Goal: Find specific page/section: Find specific page/section

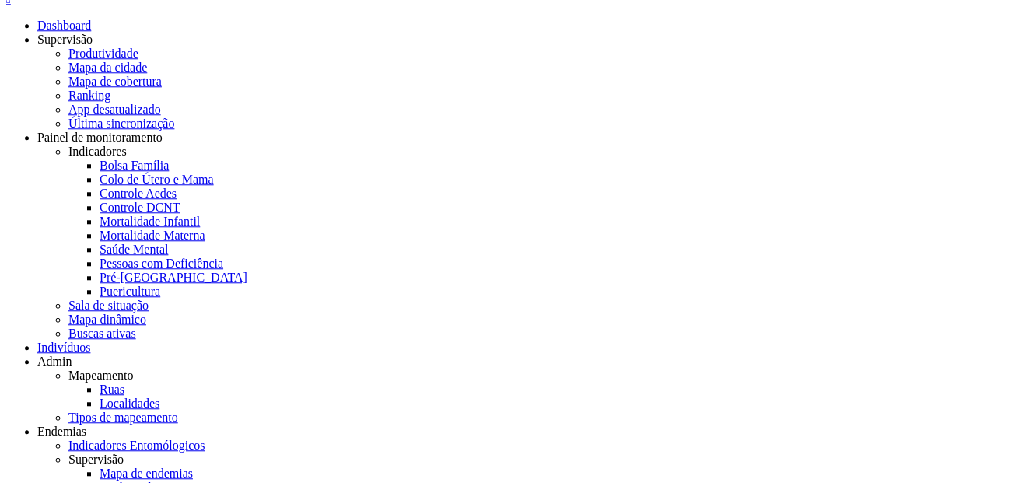
scroll to position [14, 0]
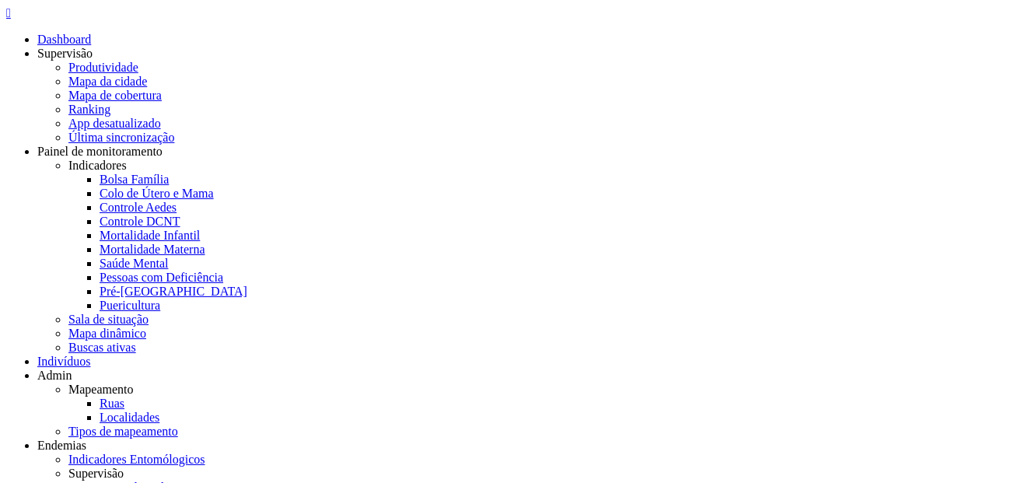
type input "**********"
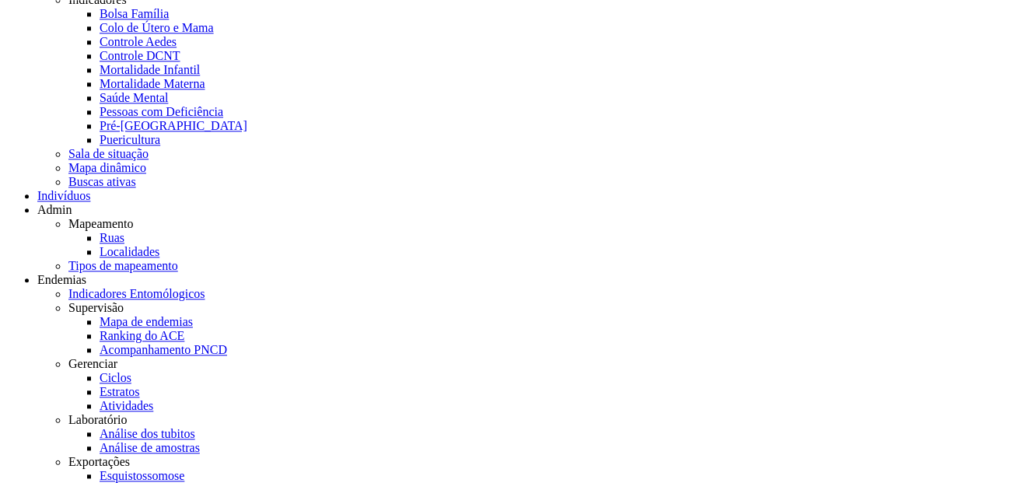
scroll to position [0, 0]
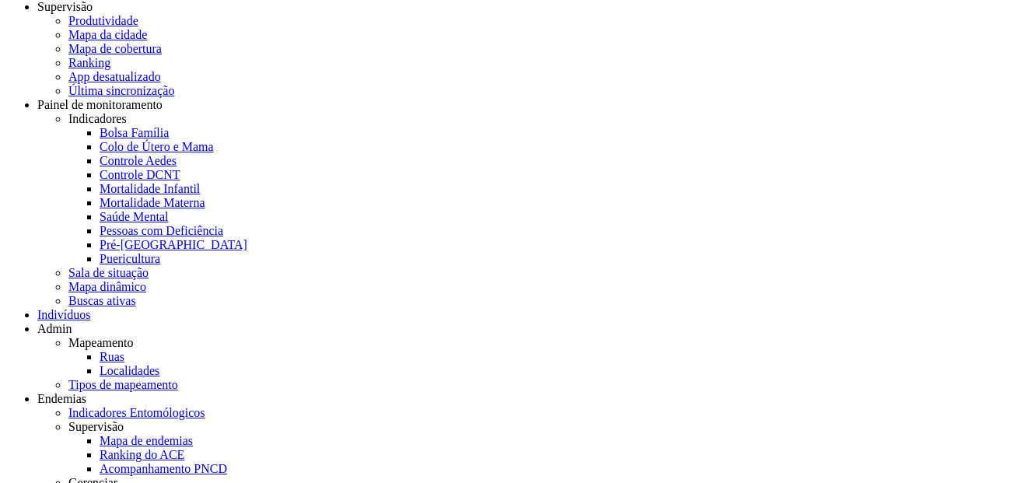
type input "**********"
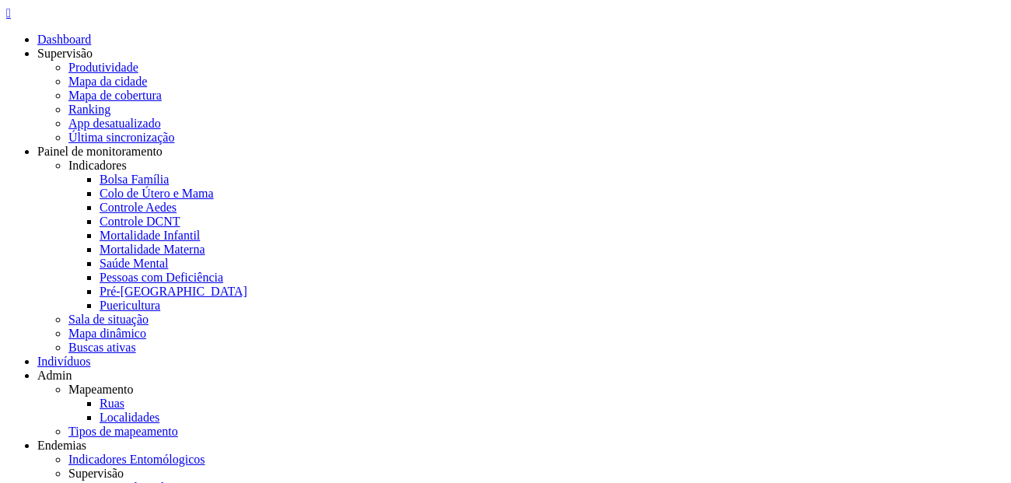
type input "**********"
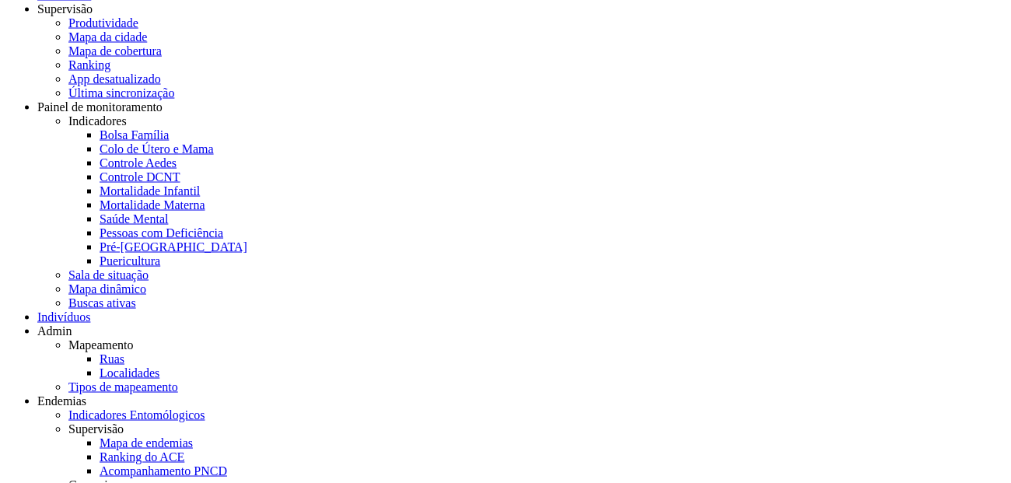
scroll to position [0, 0]
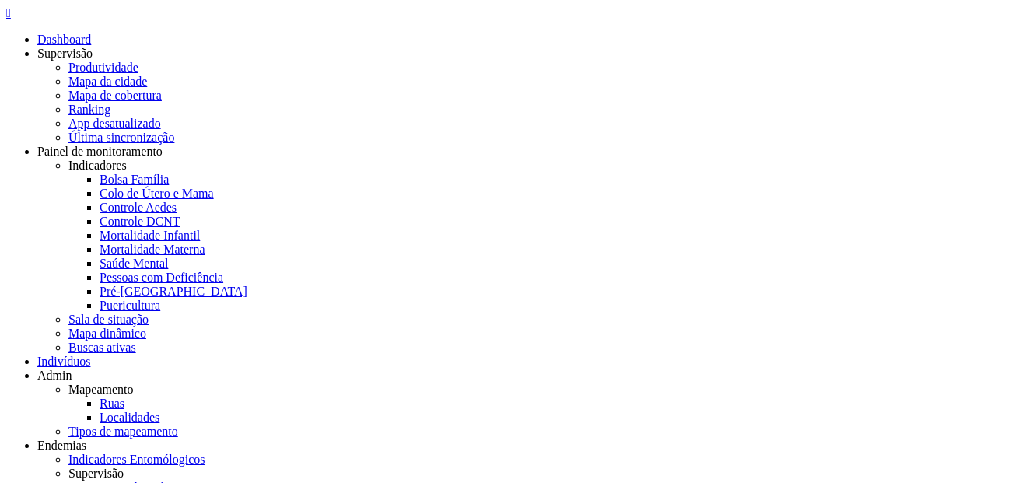
scroll to position [47, 0]
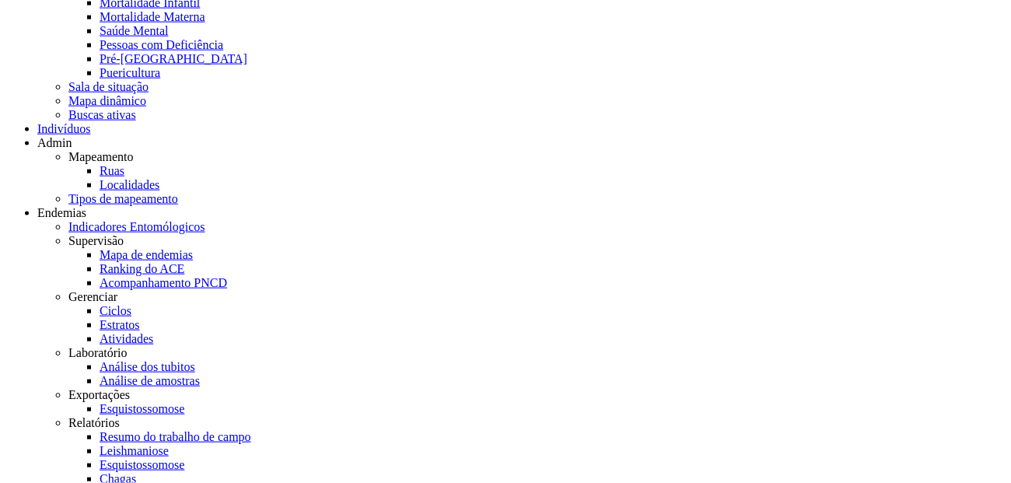
scroll to position [236, 0]
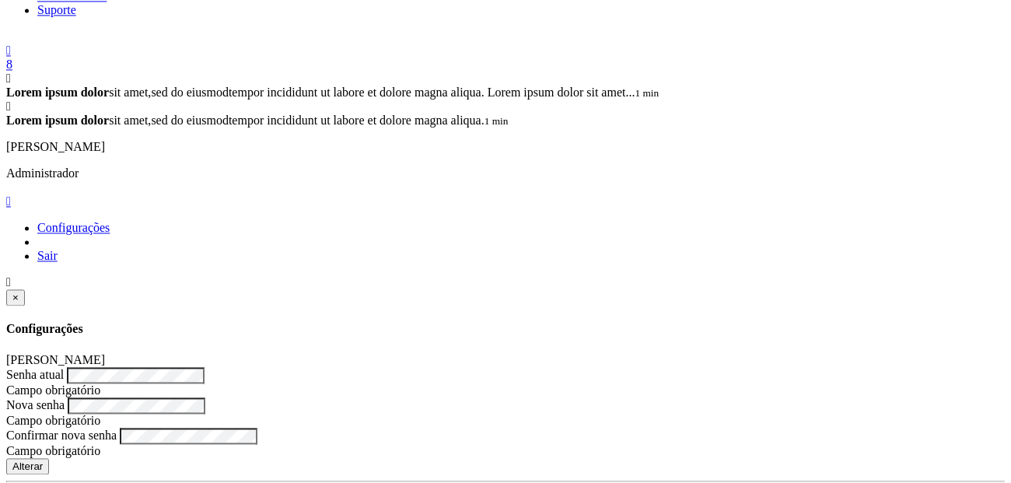
scroll to position [0, 0]
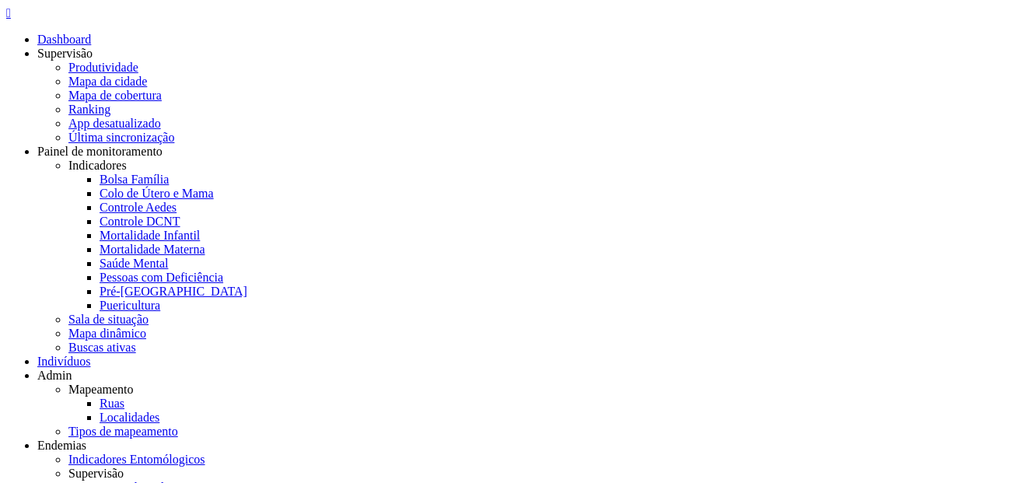
drag, startPoint x: 102, startPoint y: 96, endPoint x: 562, endPoint y: 145, distance: 463.1
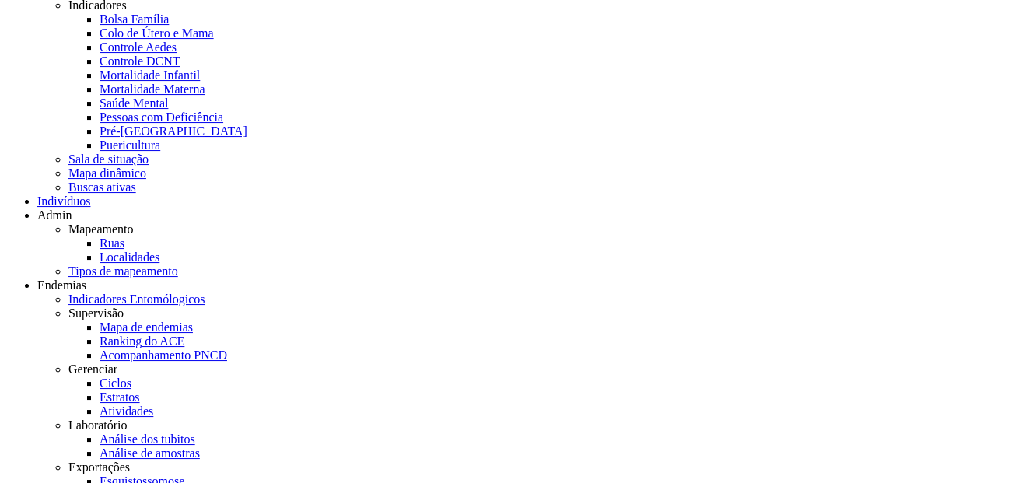
scroll to position [168, 0]
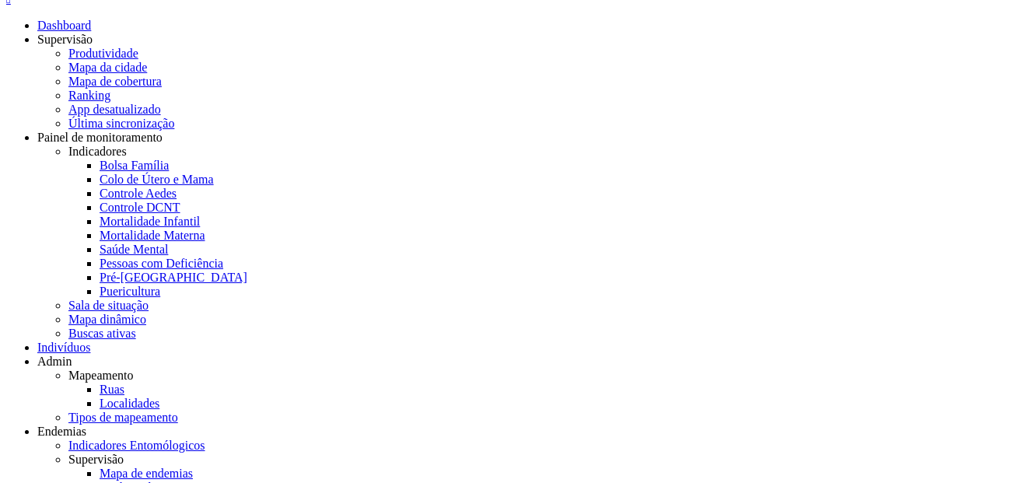
scroll to position [124, 0]
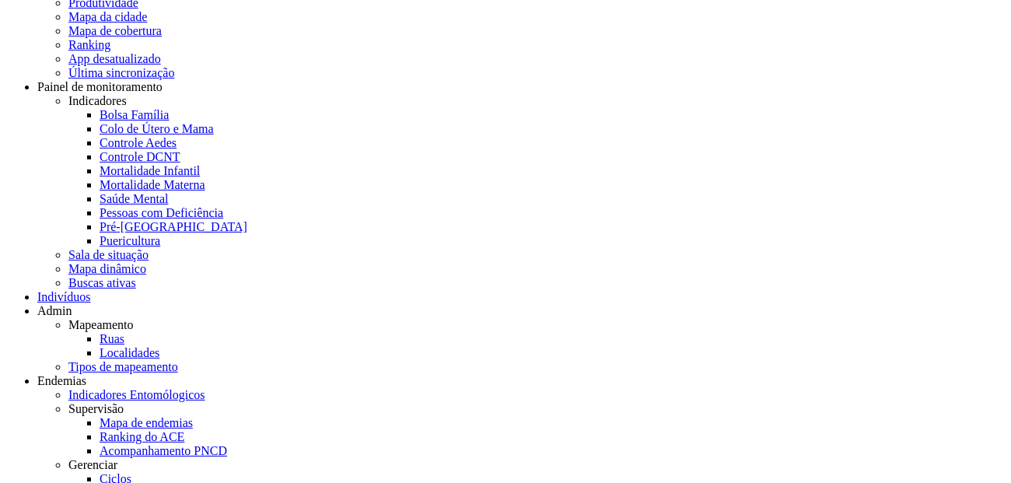
scroll to position [65, 0]
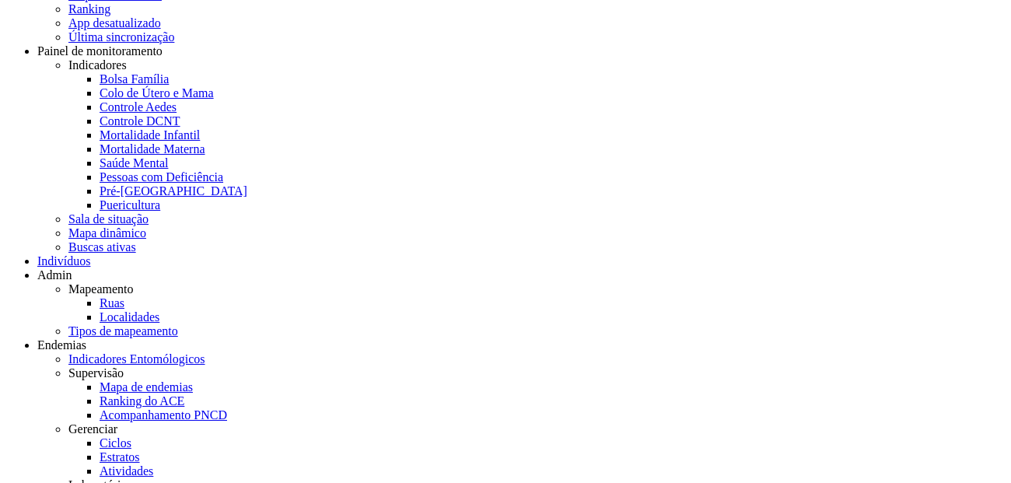
scroll to position [103, 0]
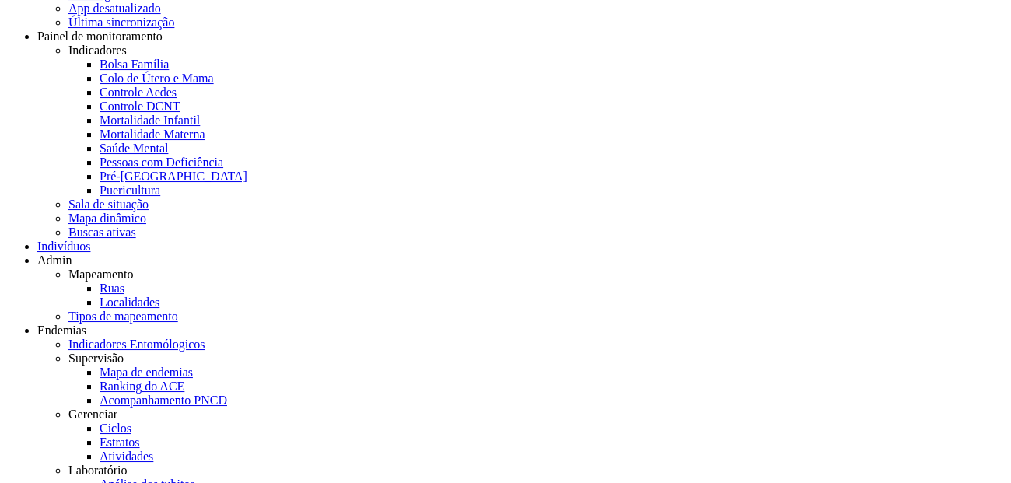
scroll to position [124, 0]
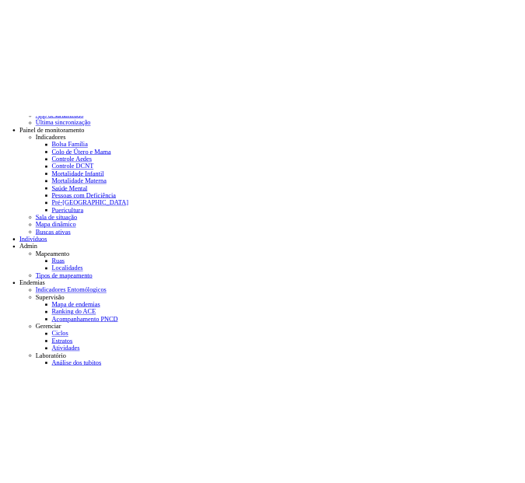
scroll to position [0, 0]
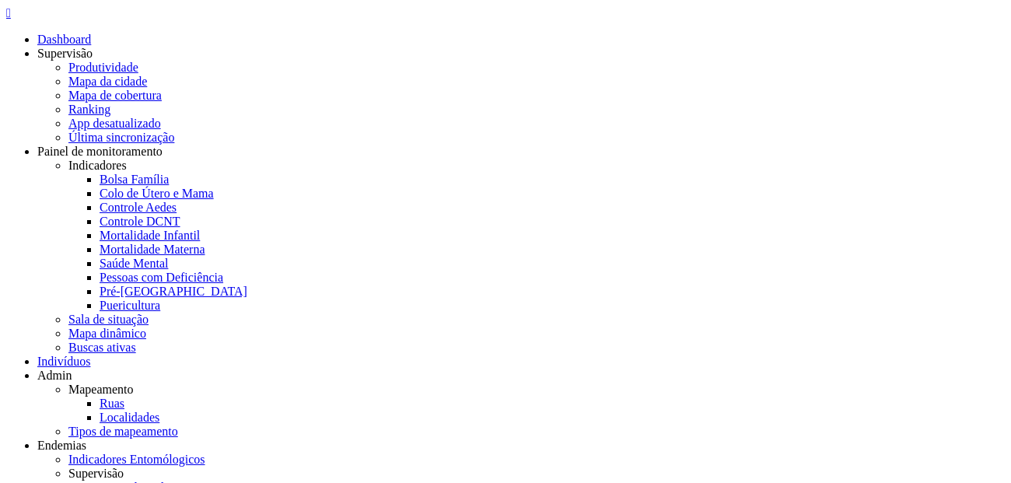
type input "**********"
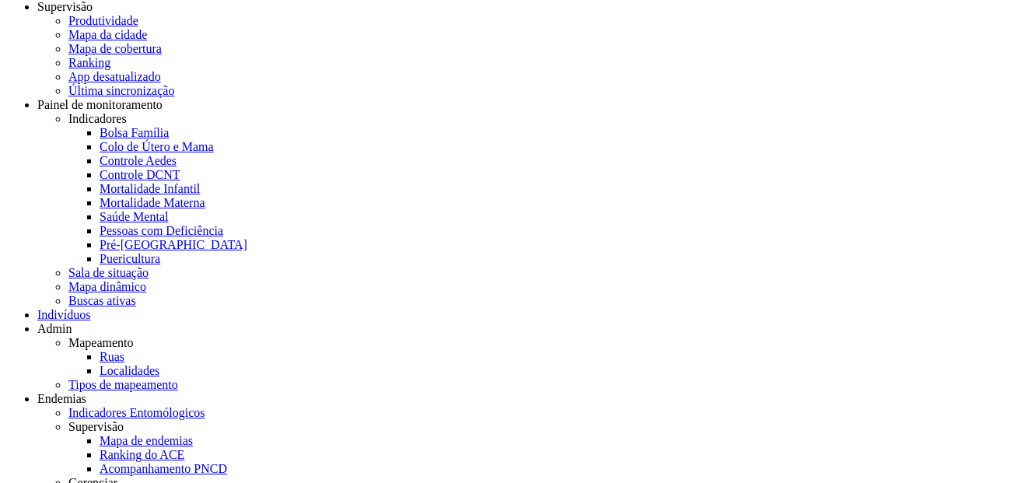
scroll to position [47, 0]
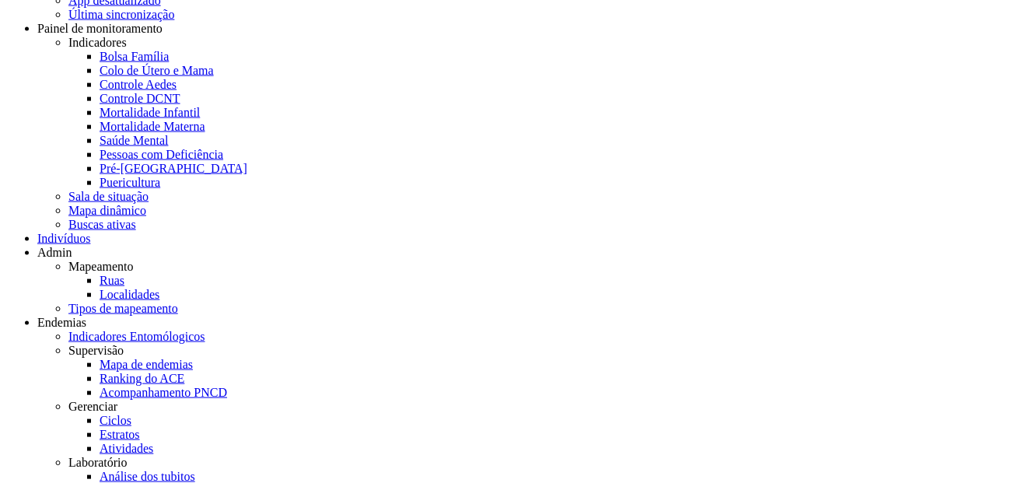
scroll to position [124, 0]
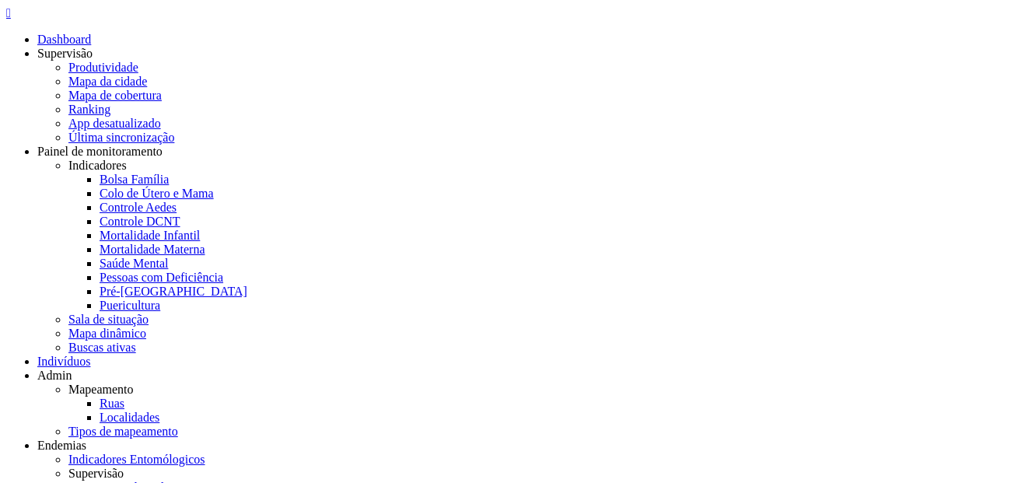
type input "**********"
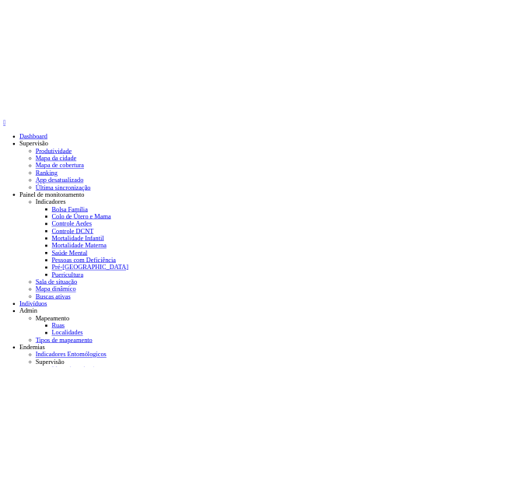
scroll to position [124, 0]
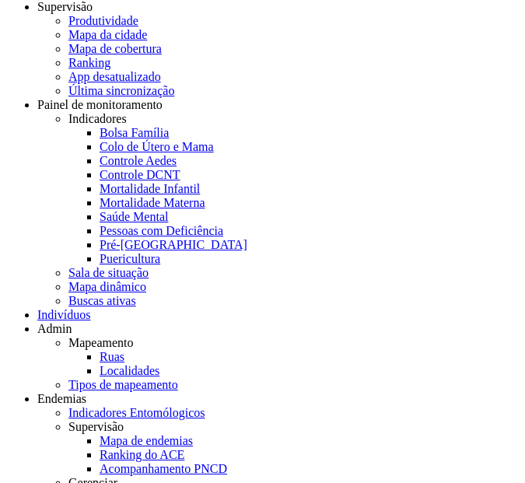
scroll to position [47, 0]
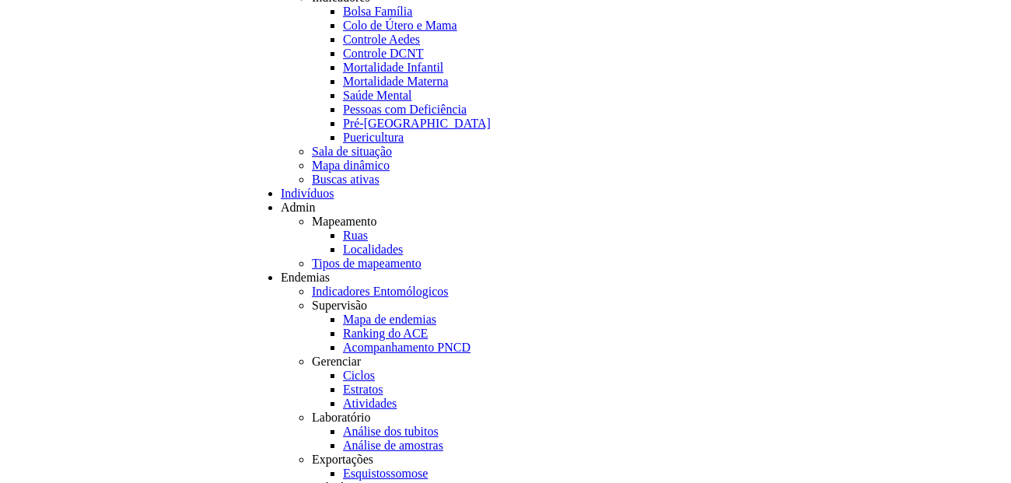
scroll to position [142, 0]
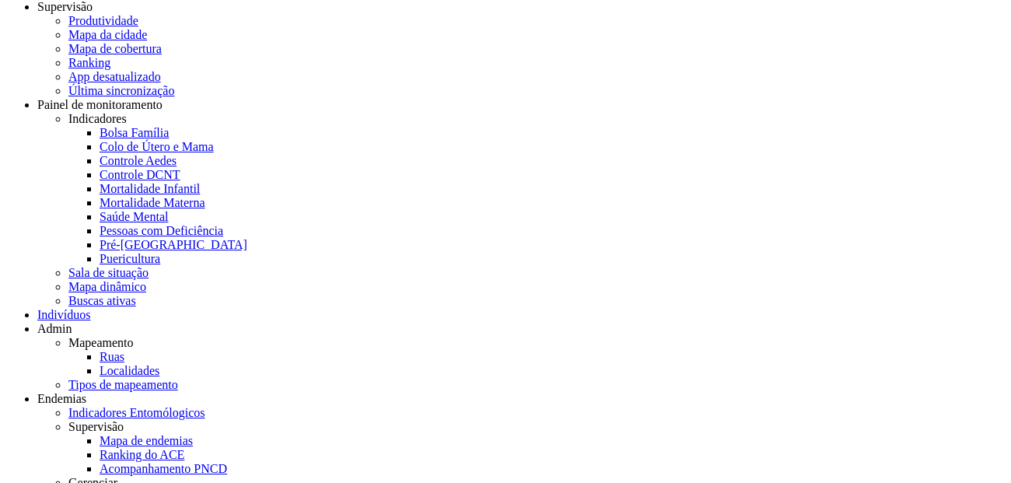
scroll to position [47, 0]
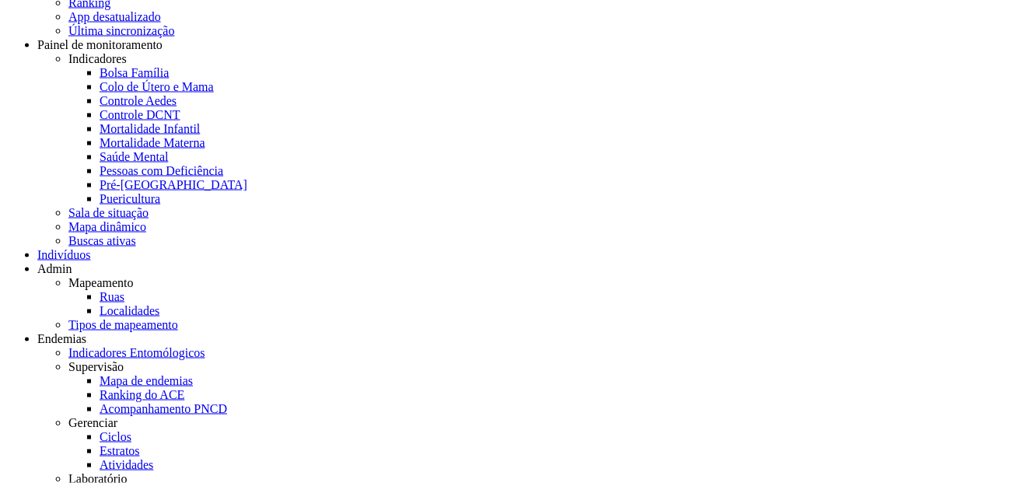
scroll to position [106, 0]
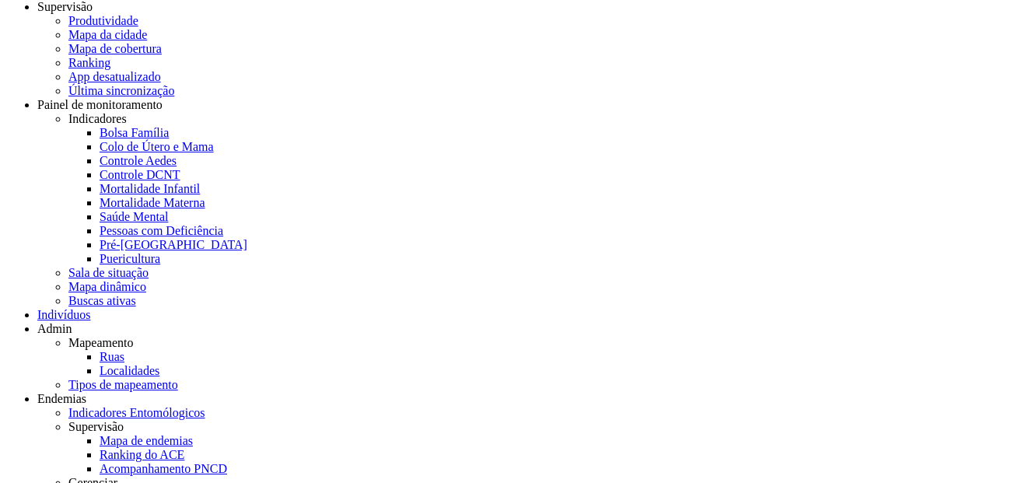
scroll to position [47, 0]
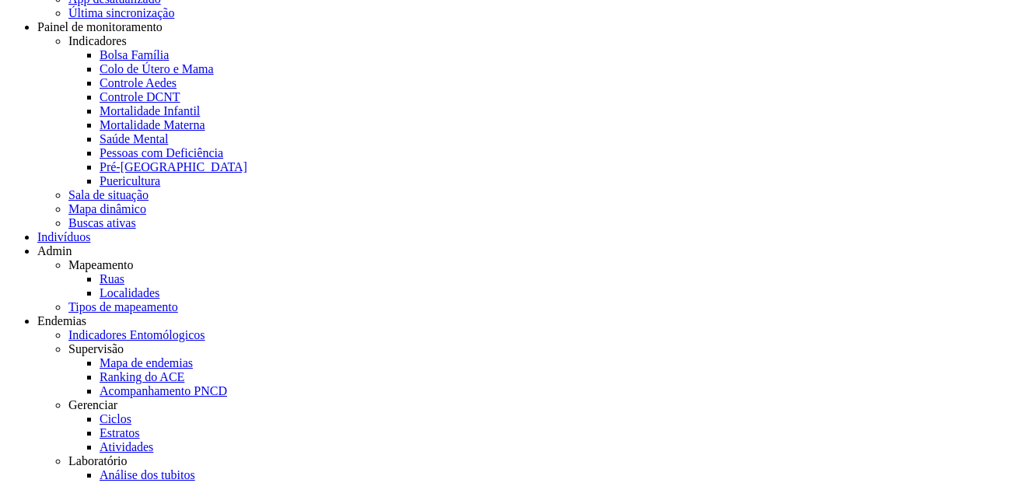
scroll to position [0, 0]
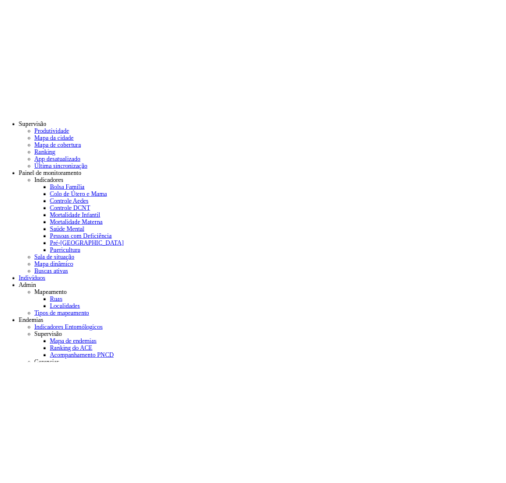
scroll to position [47, 0]
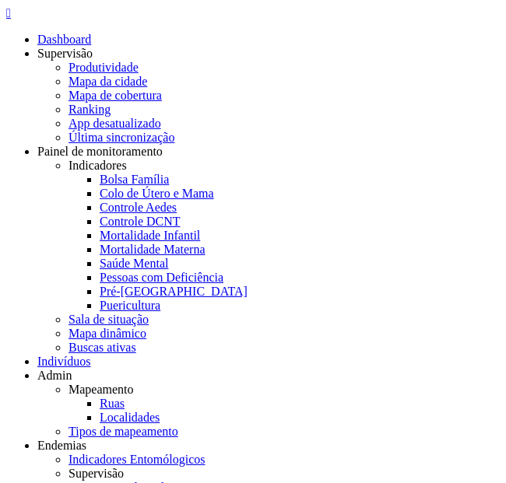
scroll to position [47, 0]
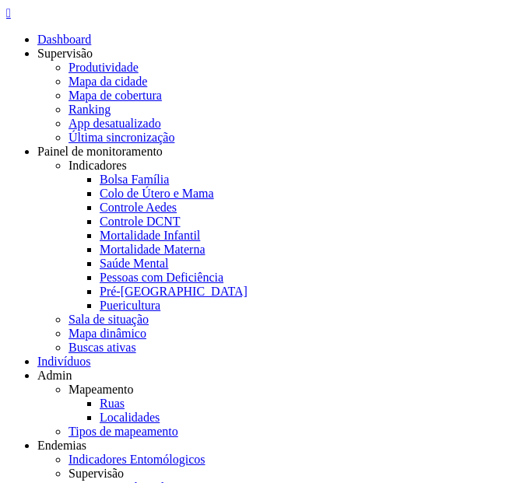
scroll to position [47, 0]
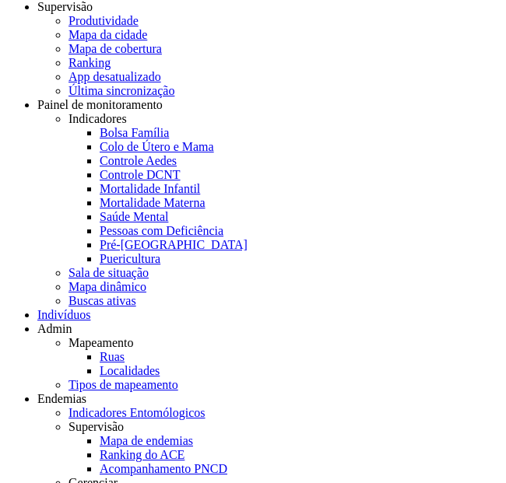
scroll to position [47, 0]
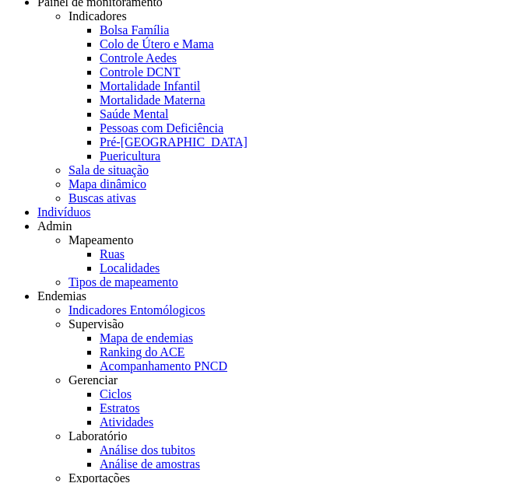
scroll to position [173, 0]
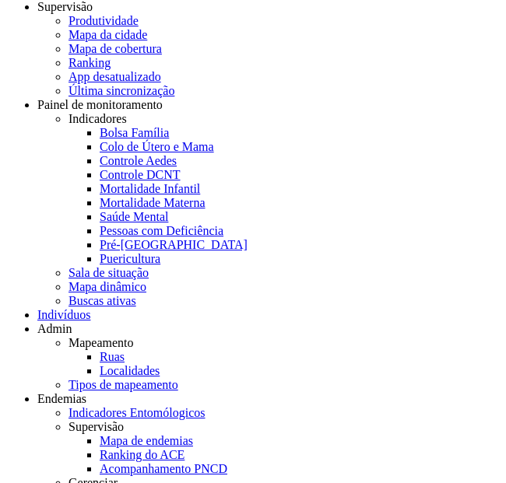
scroll to position [47, 0]
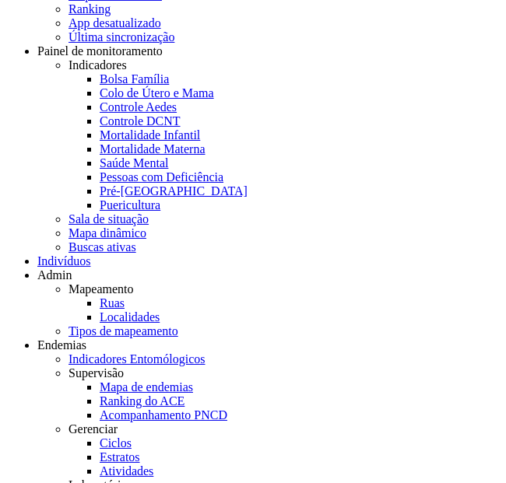
scroll to position [101, 0]
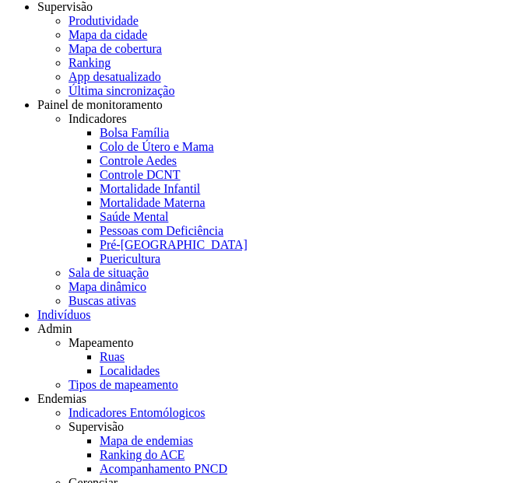
scroll to position [47, 0]
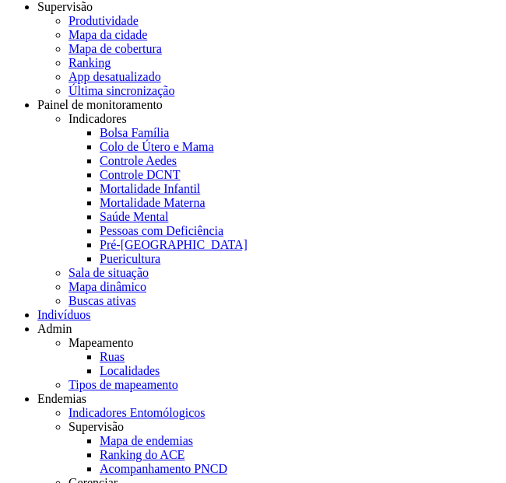
scroll to position [47, 0]
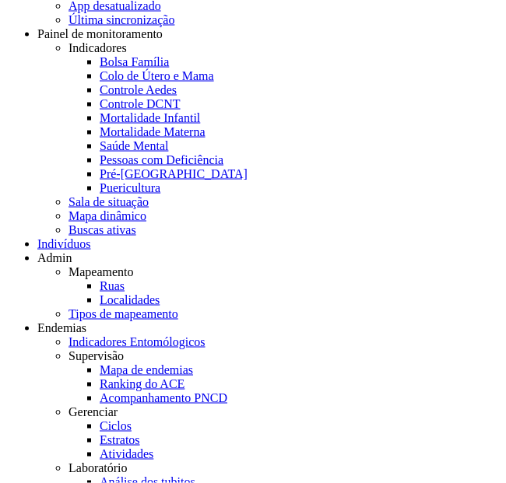
scroll to position [110, 0]
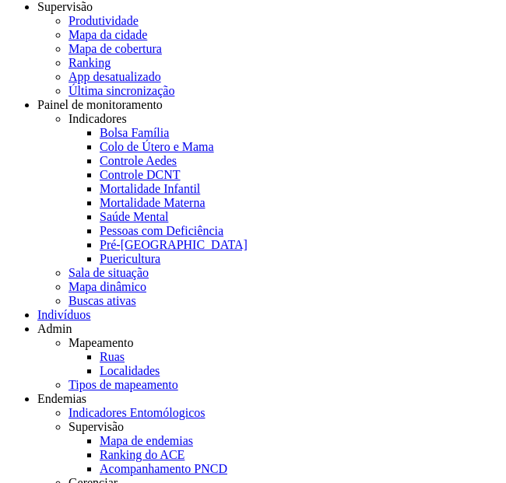
scroll to position [100, 0]
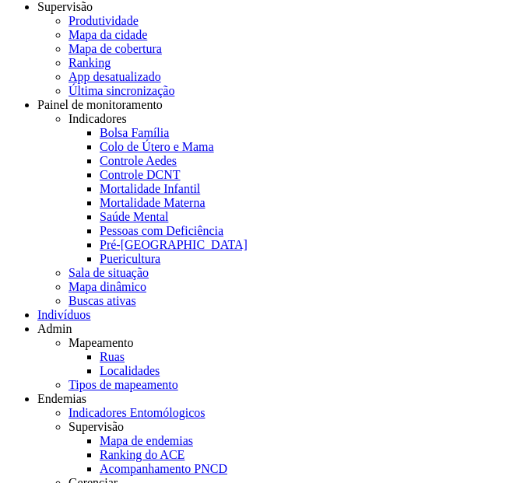
scroll to position [47, 0]
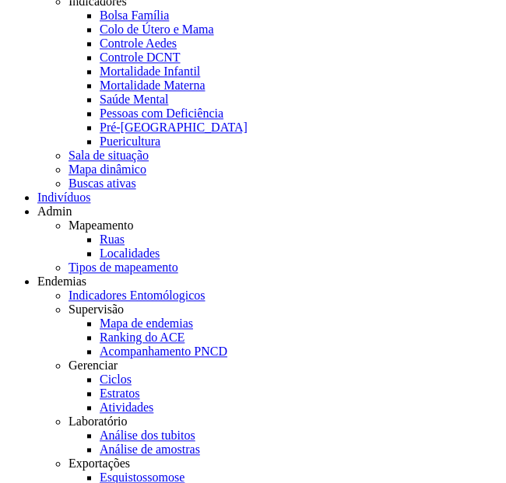
scroll to position [178, 0]
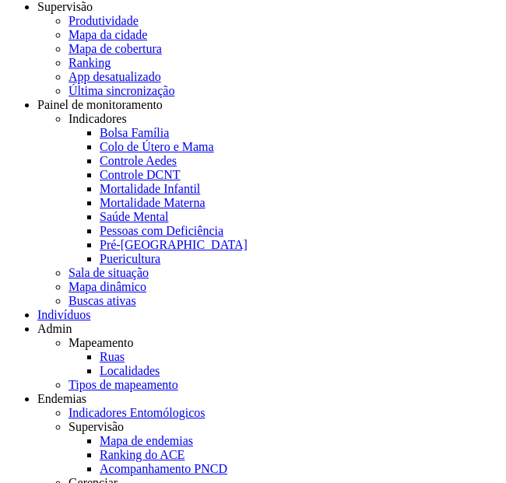
scroll to position [47, 0]
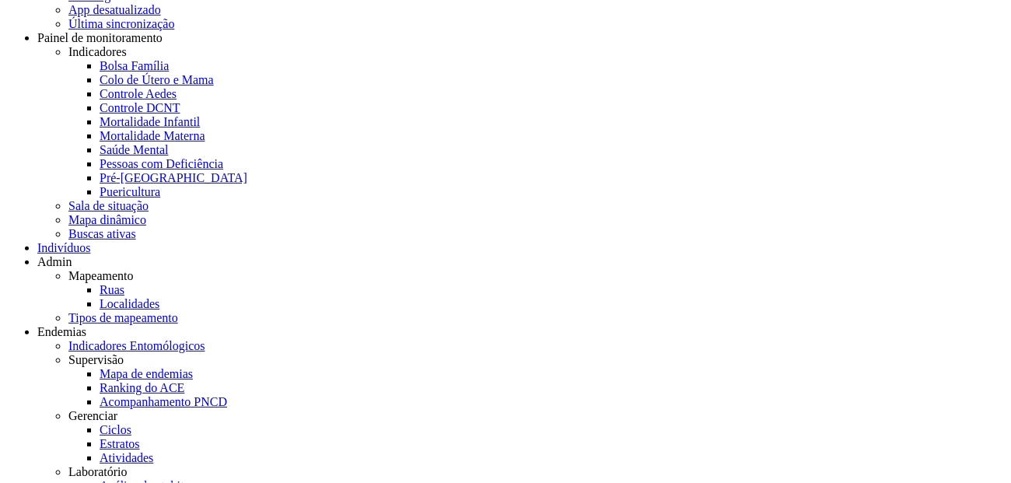
scroll to position [112, 0]
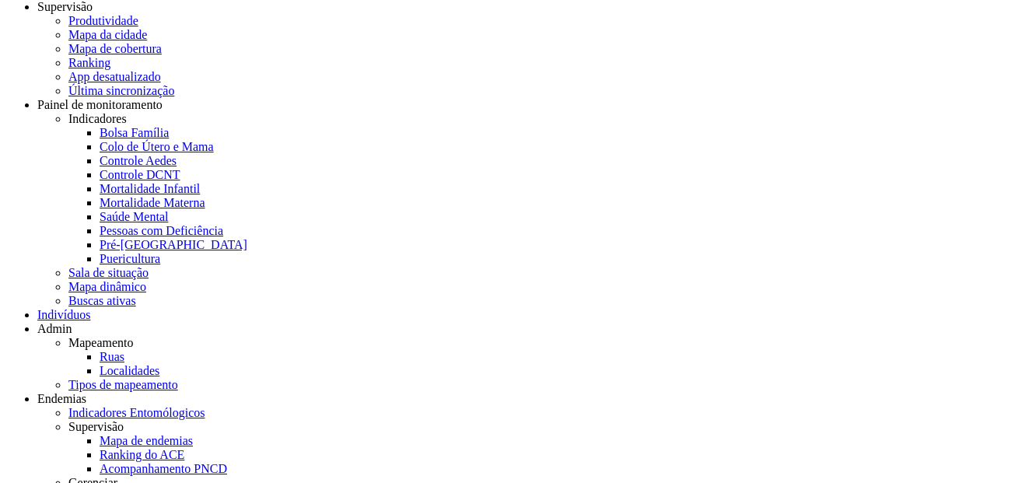
scroll to position [47, 0]
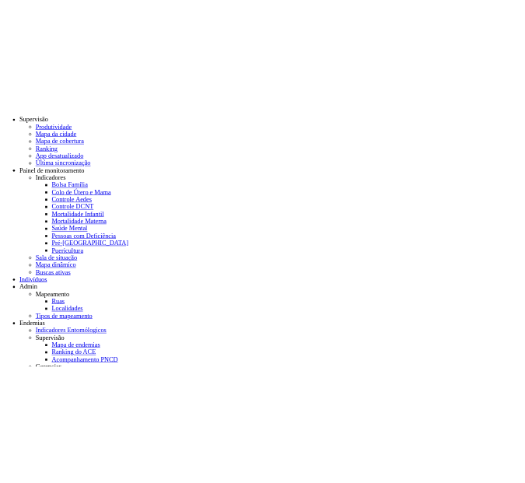
scroll to position [102, 0]
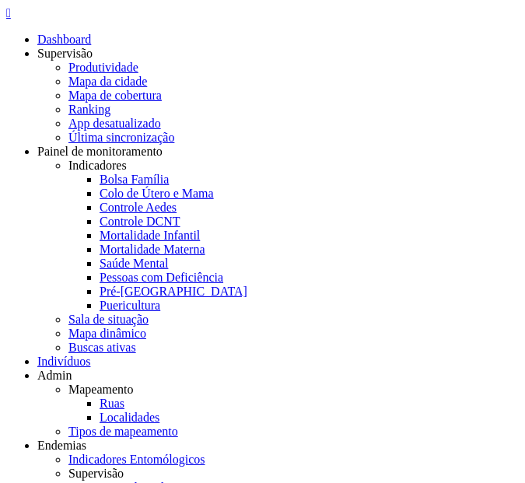
scroll to position [47, 0]
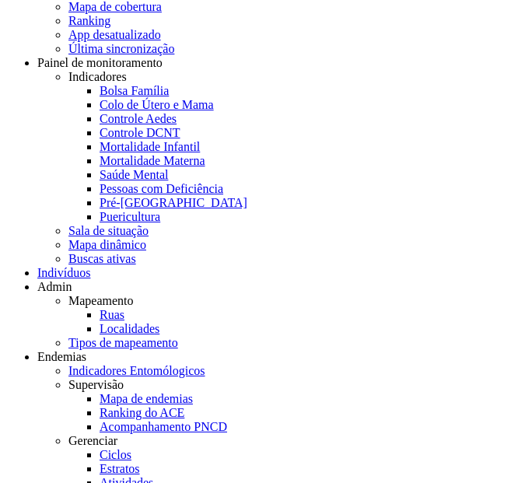
scroll to position [87, 0]
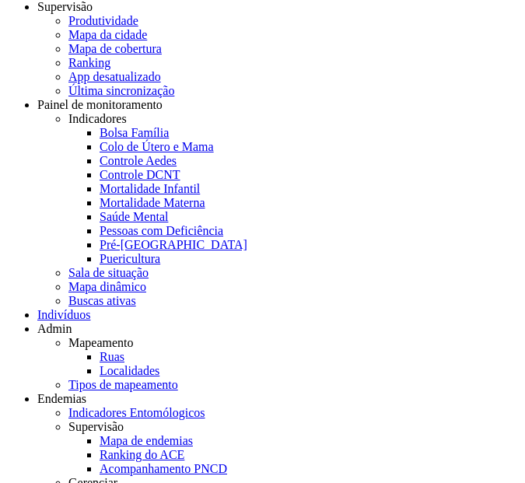
scroll to position [47, 0]
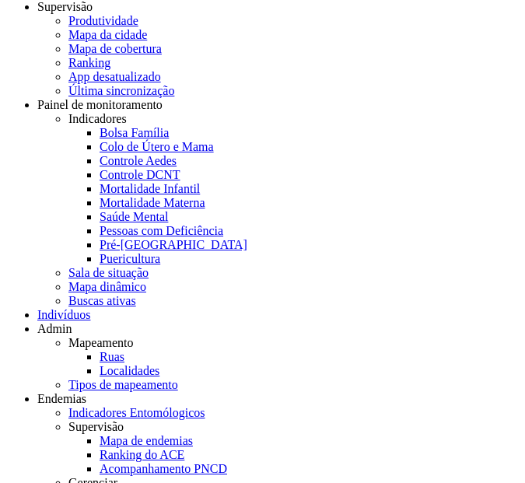
scroll to position [47, 0]
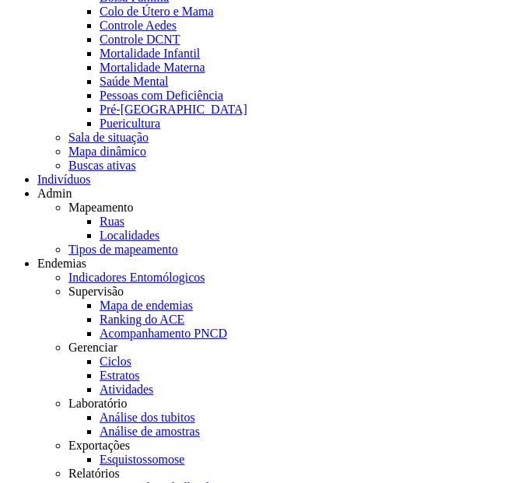
scroll to position [178, 0]
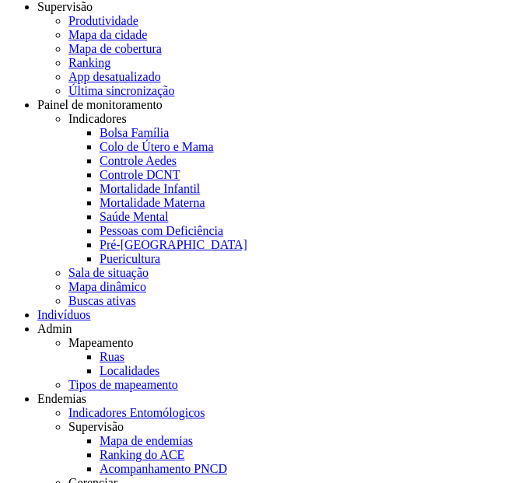
scroll to position [47, 0]
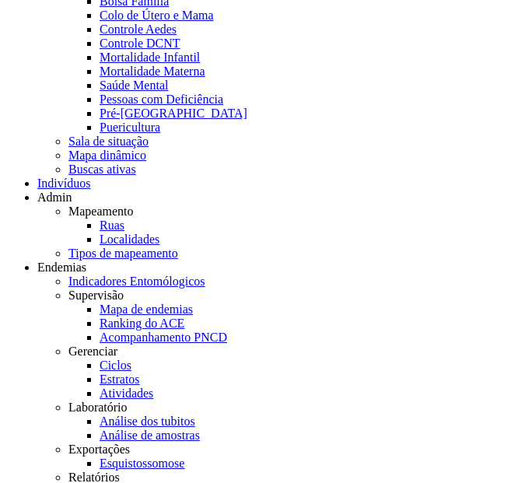
scroll to position [162, 0]
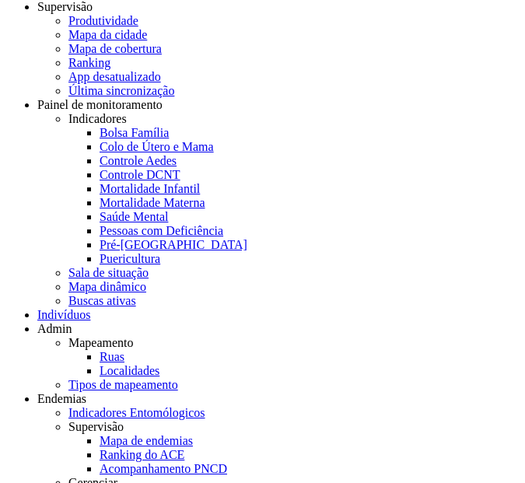
scroll to position [47, 0]
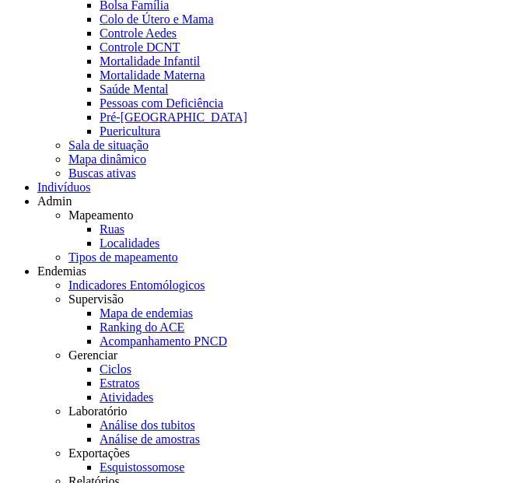
scroll to position [173, 0]
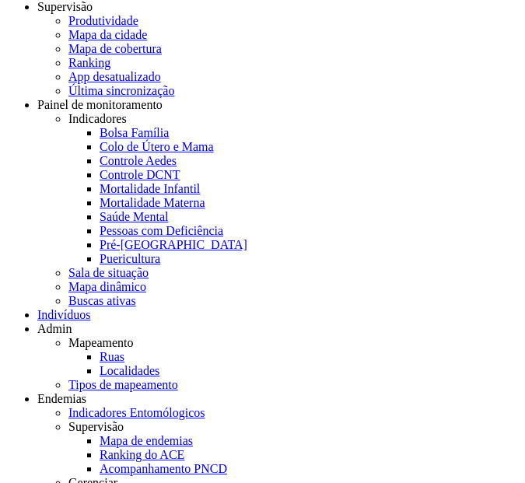
scroll to position [47, 0]
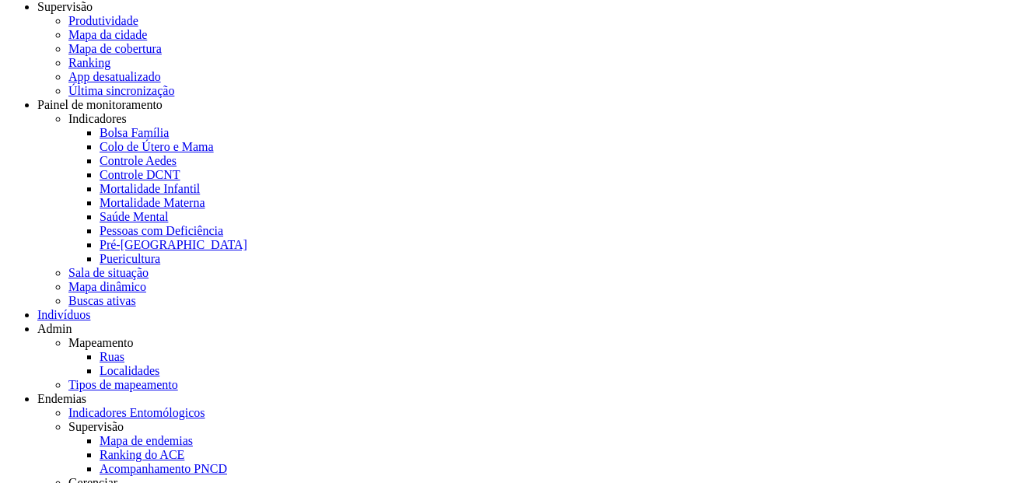
scroll to position [0, 0]
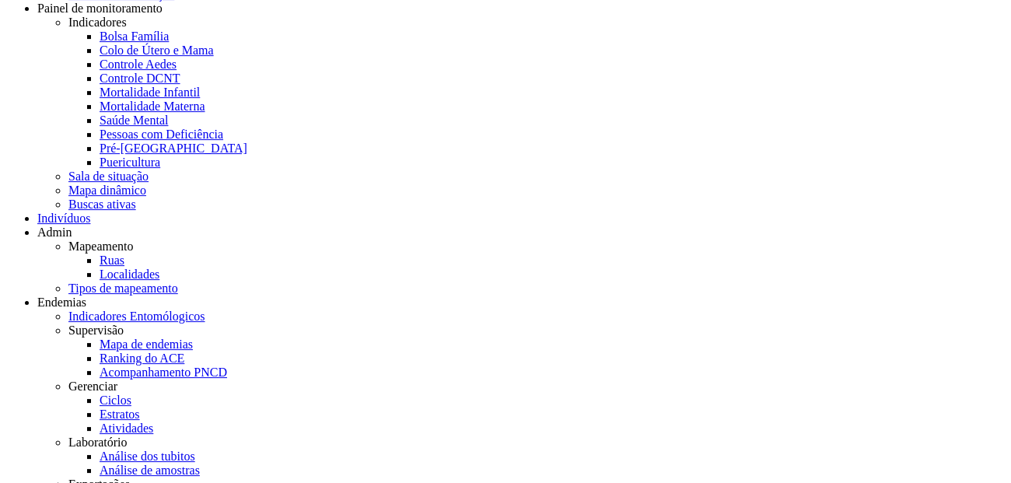
scroll to position [150, 0]
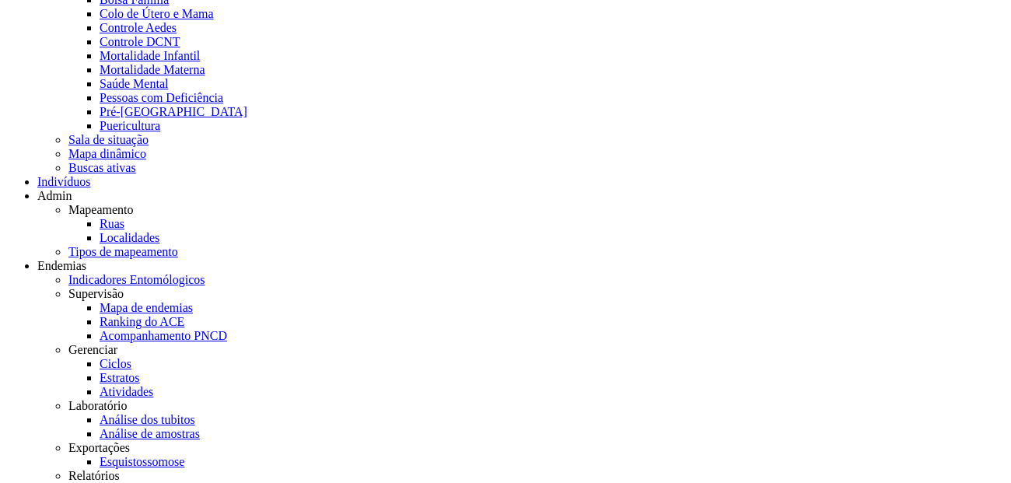
scroll to position [128, 0]
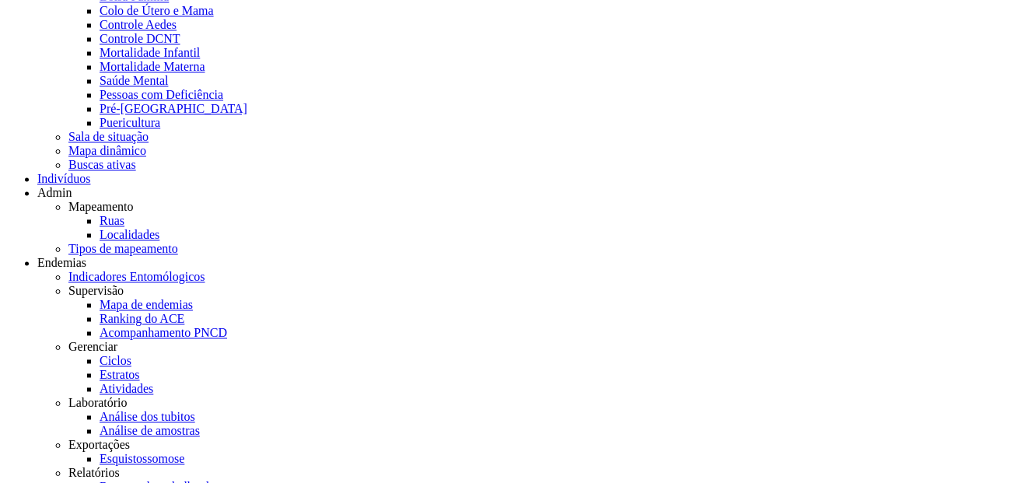
scroll to position [190, 0]
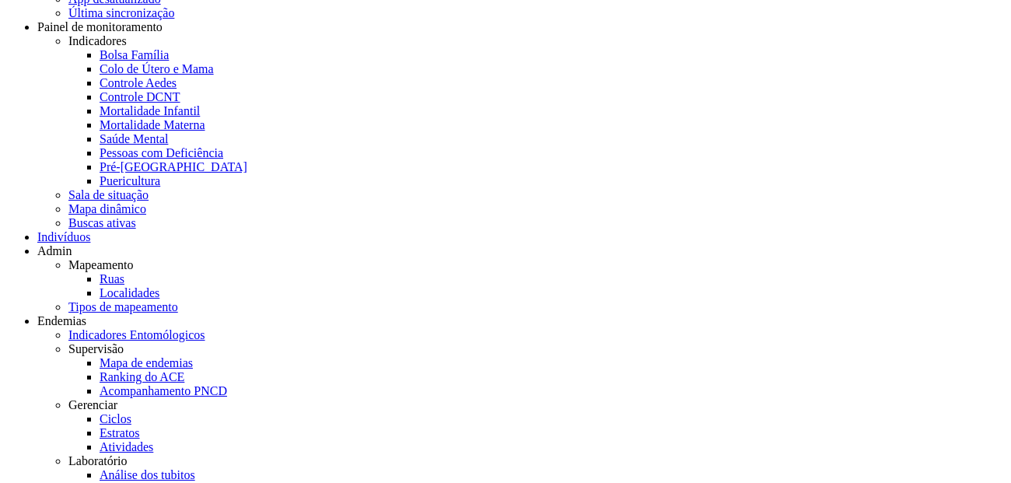
scroll to position [107, 0]
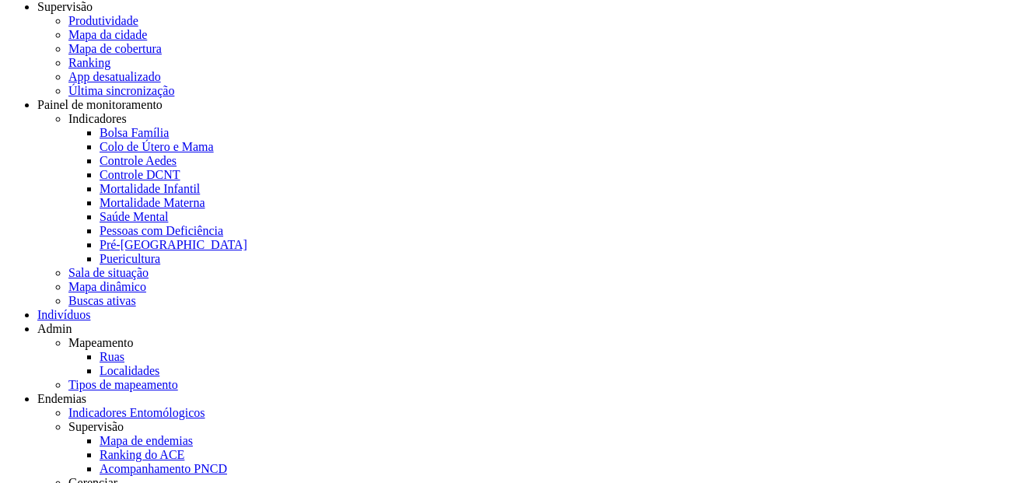
scroll to position [47, 0]
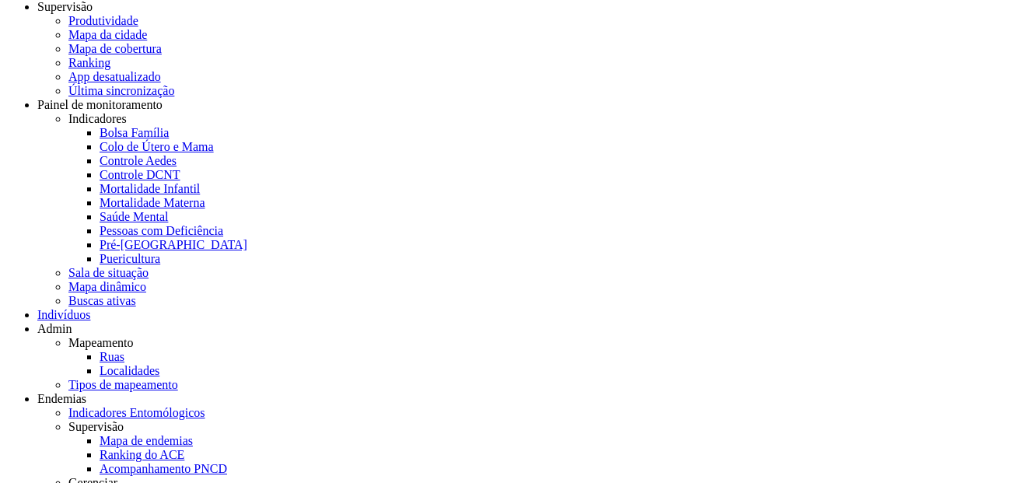
scroll to position [47, 0]
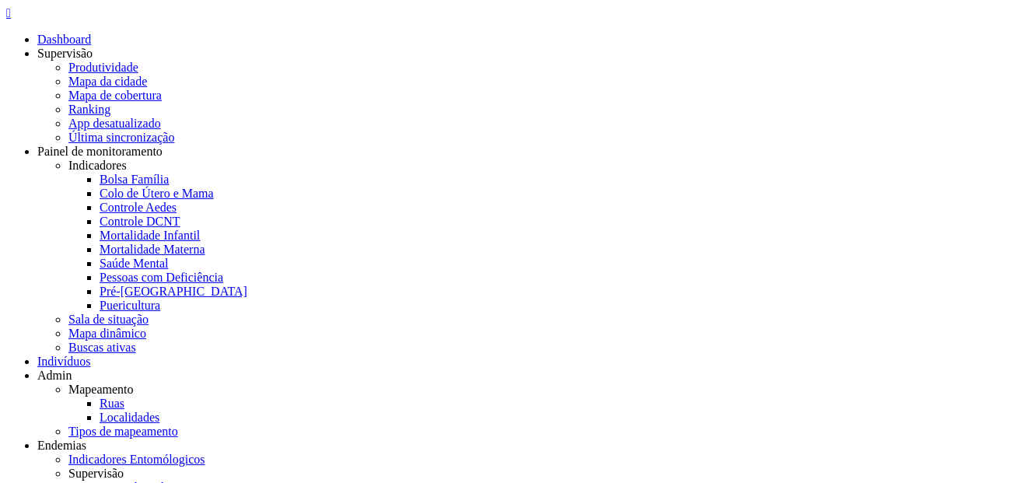
scroll to position [47, 0]
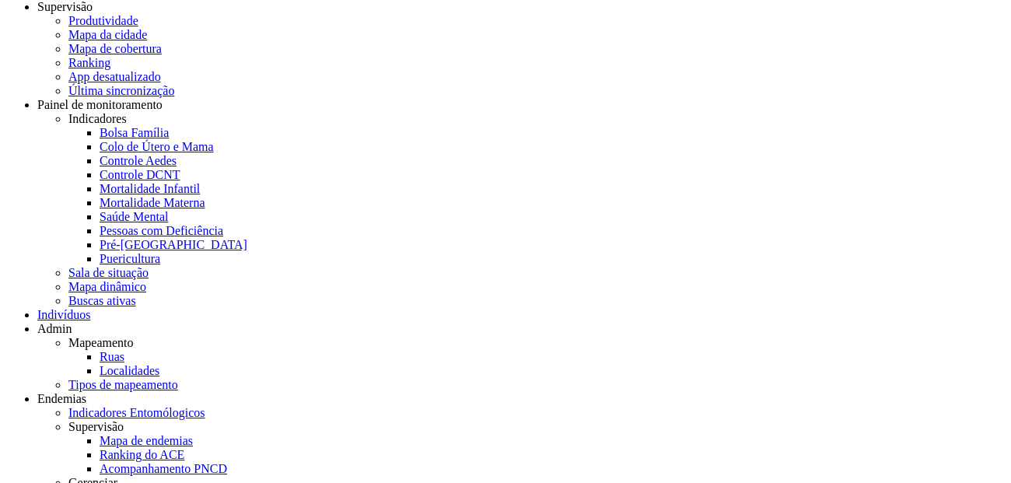
scroll to position [47, 0]
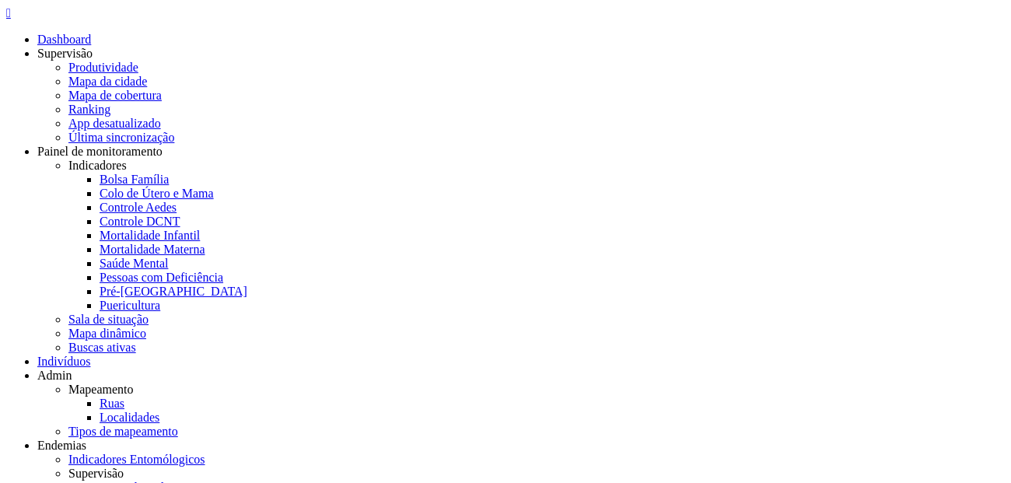
scroll to position [47, 0]
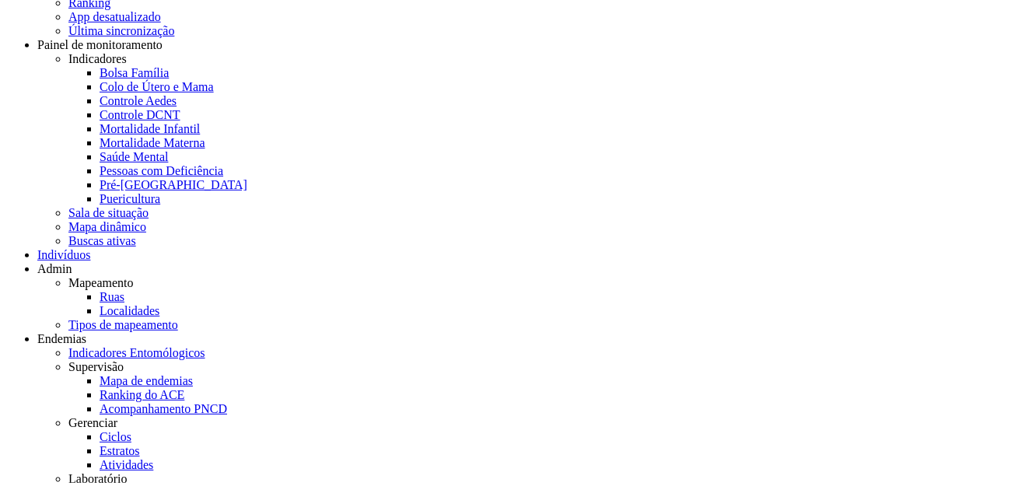
scroll to position [146, 0]
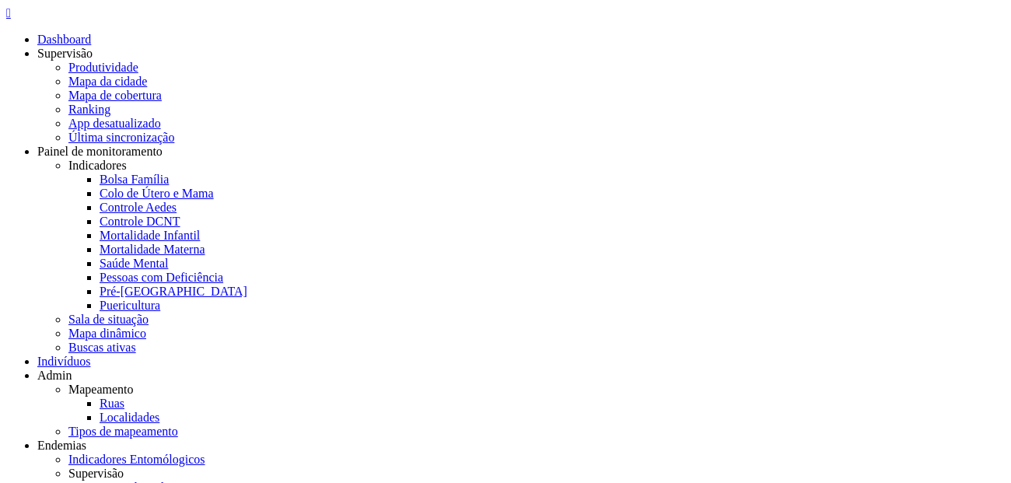
type input "**********"
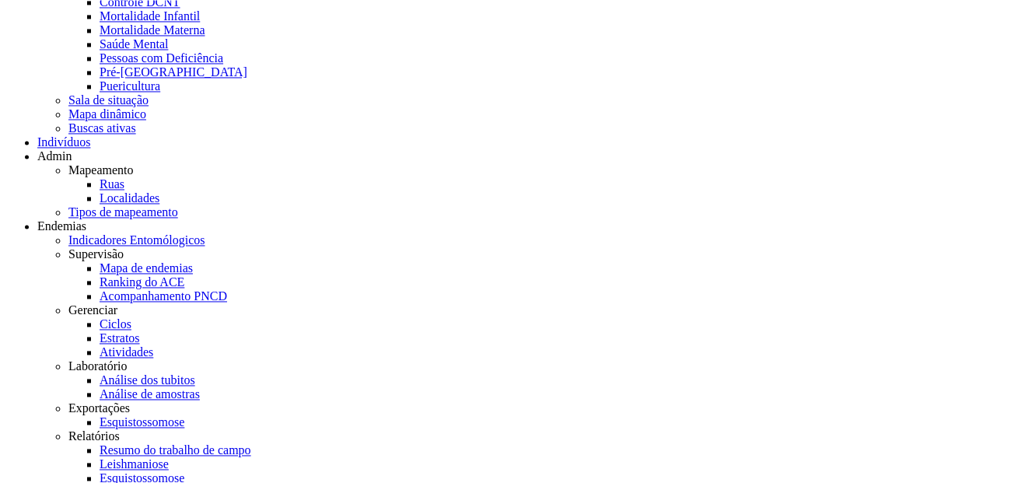
scroll to position [207, 0]
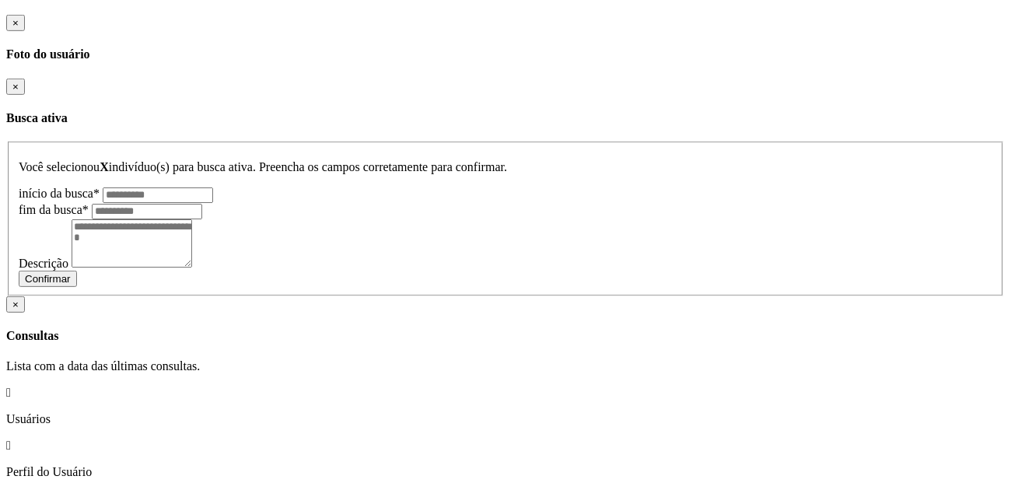
scroll to position [2182, 0]
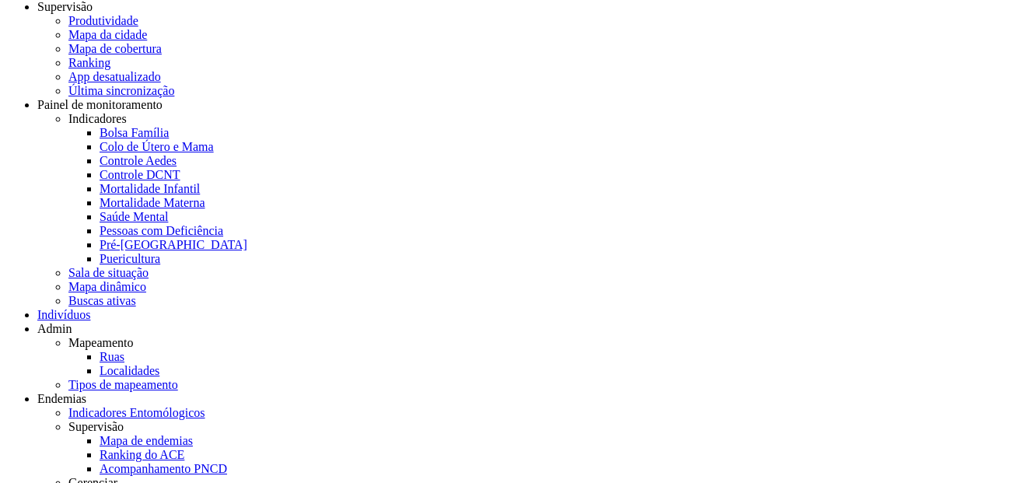
scroll to position [47, 0]
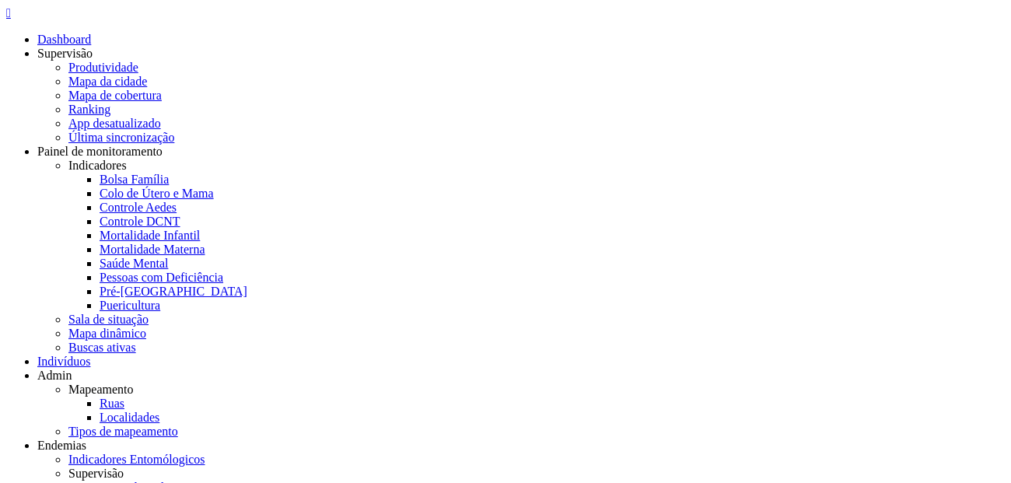
scroll to position [47, 0]
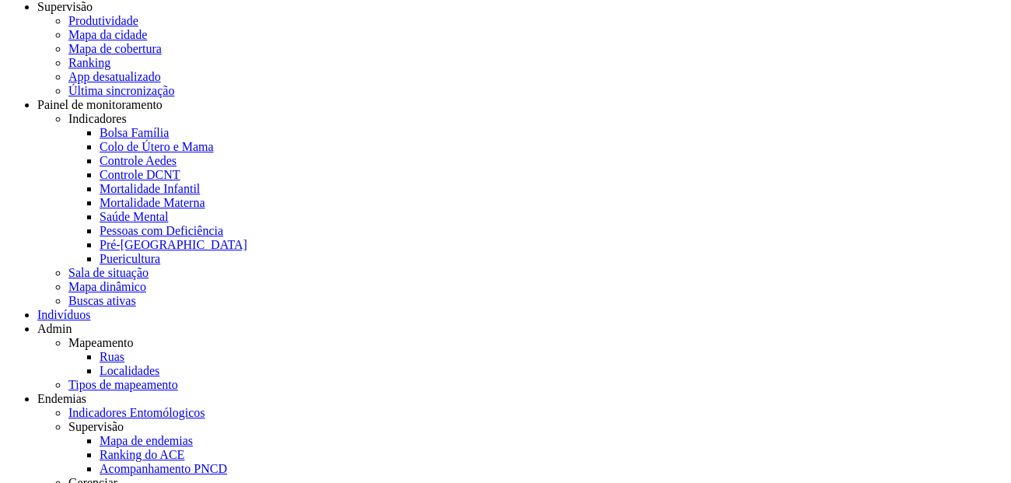
type input "**********"
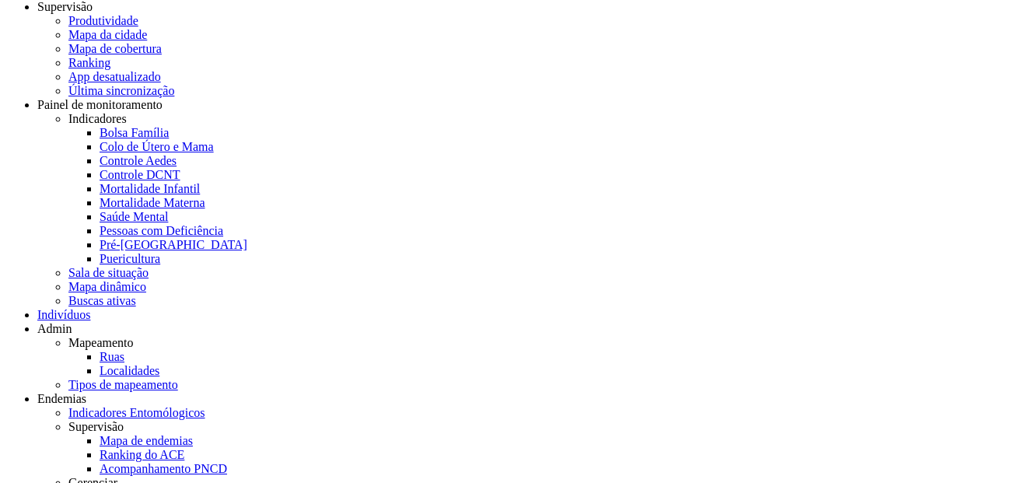
scroll to position [47, 0]
